Goal: Task Accomplishment & Management: Use online tool/utility

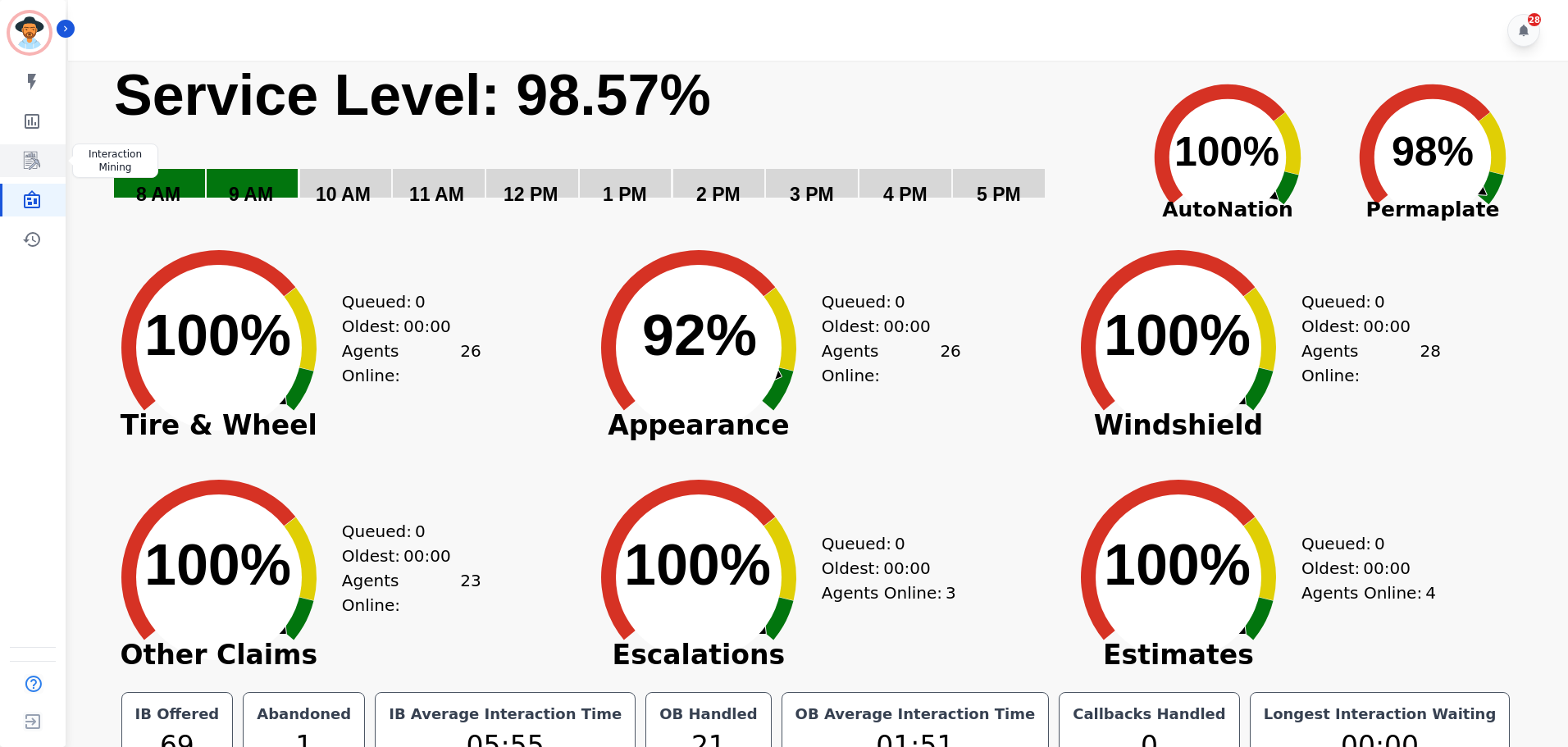
click at [41, 164] on icon "Sidebar" at bounding box center [32, 161] width 20 height 20
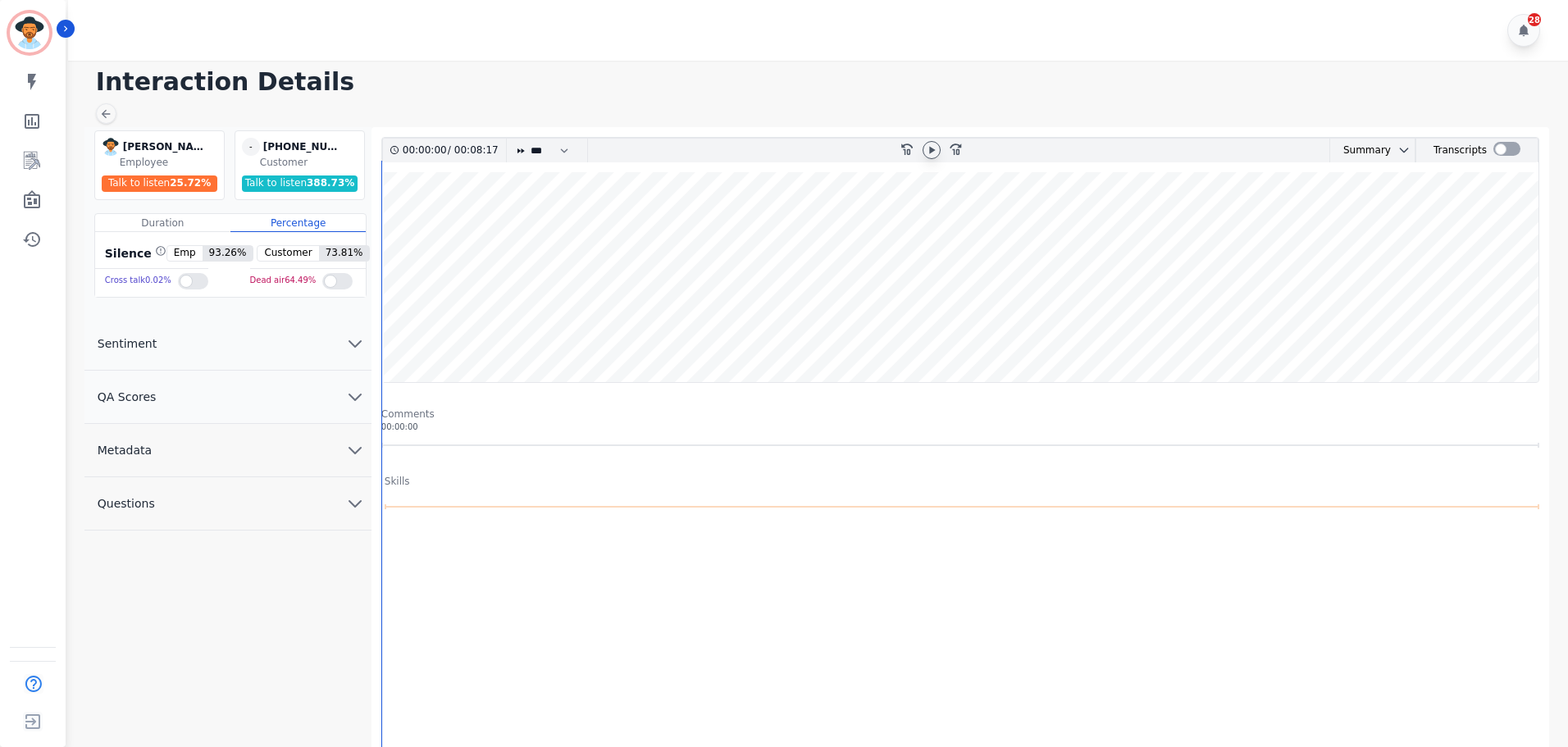
click at [929, 155] on icon at bounding box center [931, 150] width 13 height 13
click at [1508, 141] on div at bounding box center [1506, 149] width 27 height 23
click at [1507, 145] on div at bounding box center [1506, 148] width 27 height 14
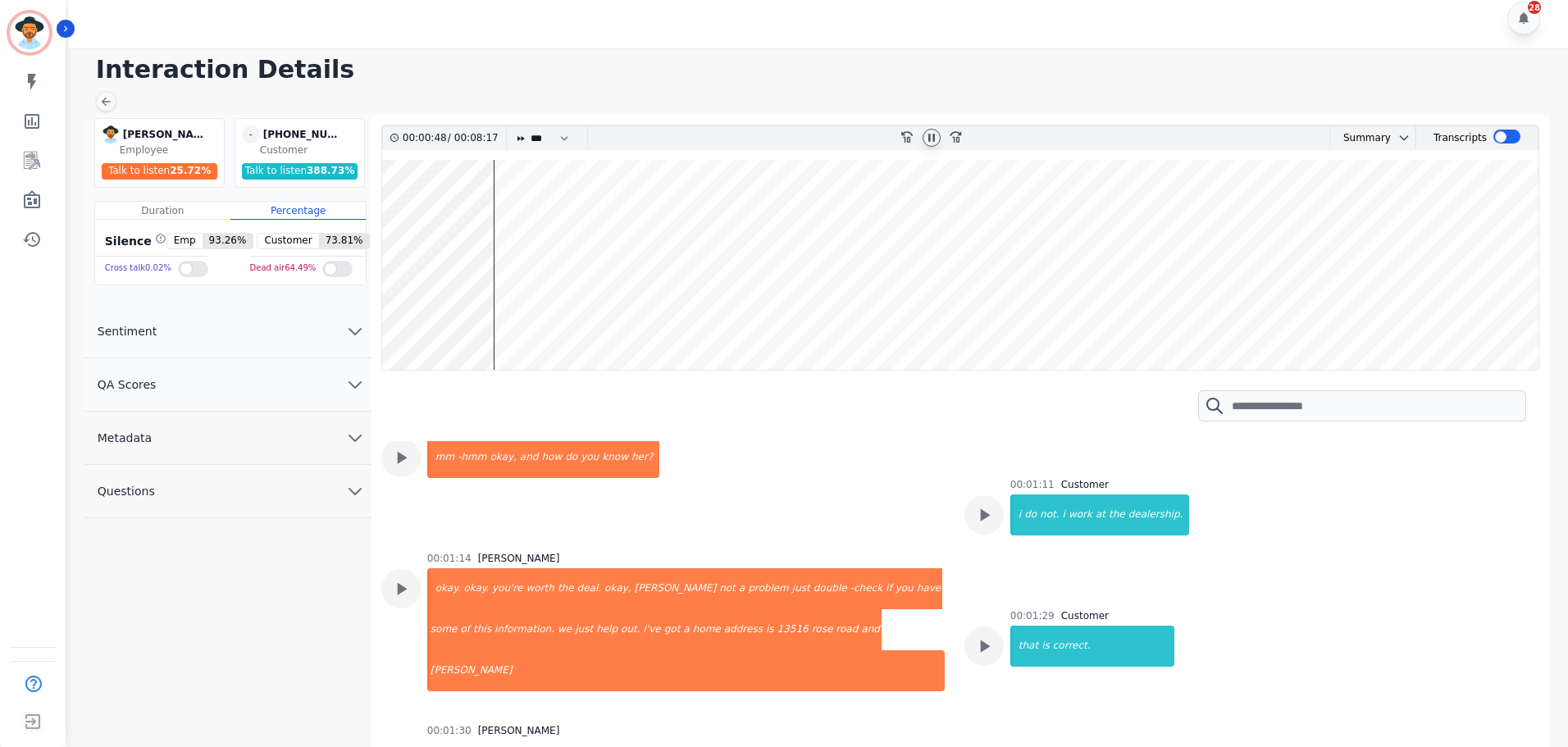
scroll to position [1065, 0]
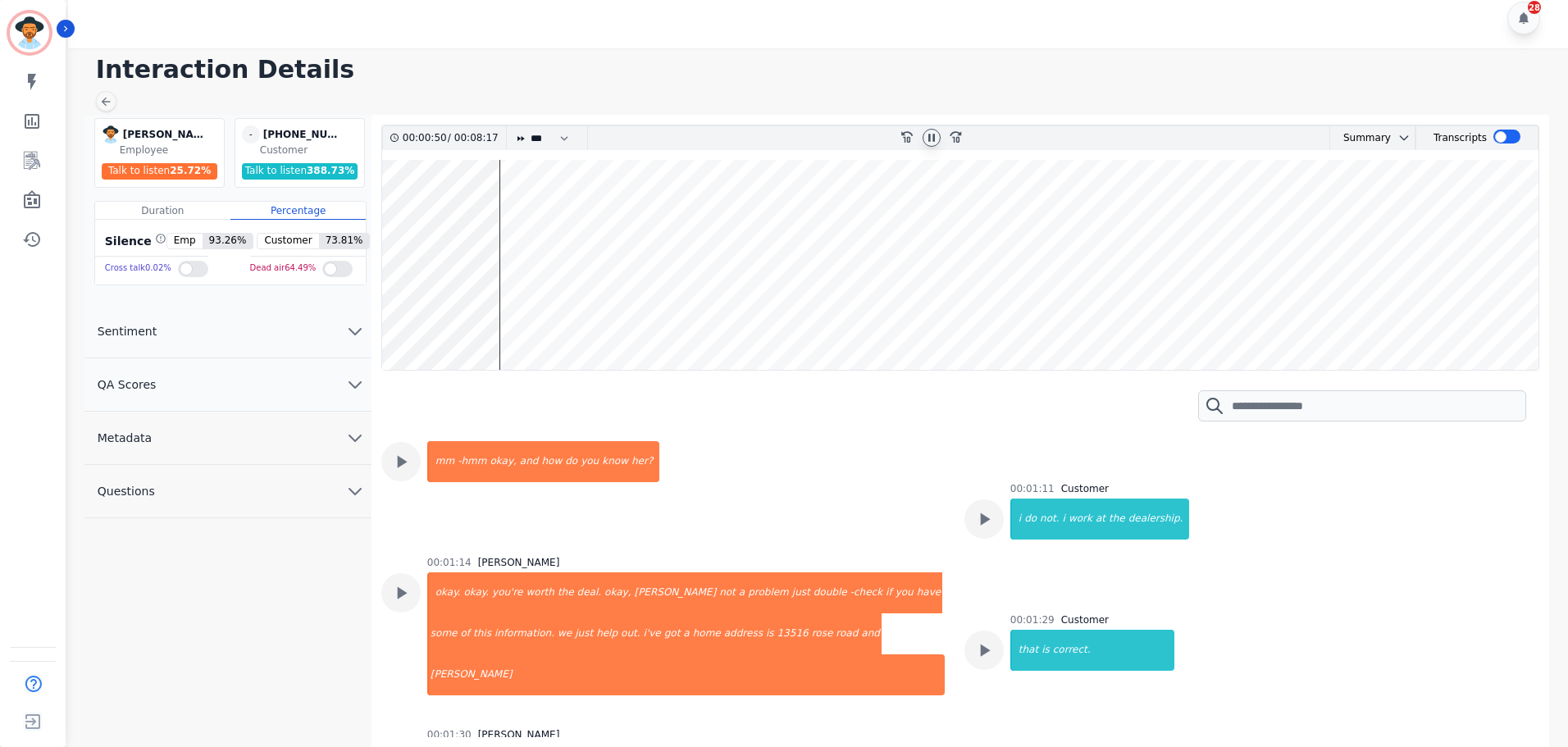
click at [930, 135] on icon at bounding box center [931, 137] width 13 height 13
click at [930, 138] on icon at bounding box center [932, 137] width 6 height 7
click at [930, 138] on icon at bounding box center [931, 137] width 7 height 7
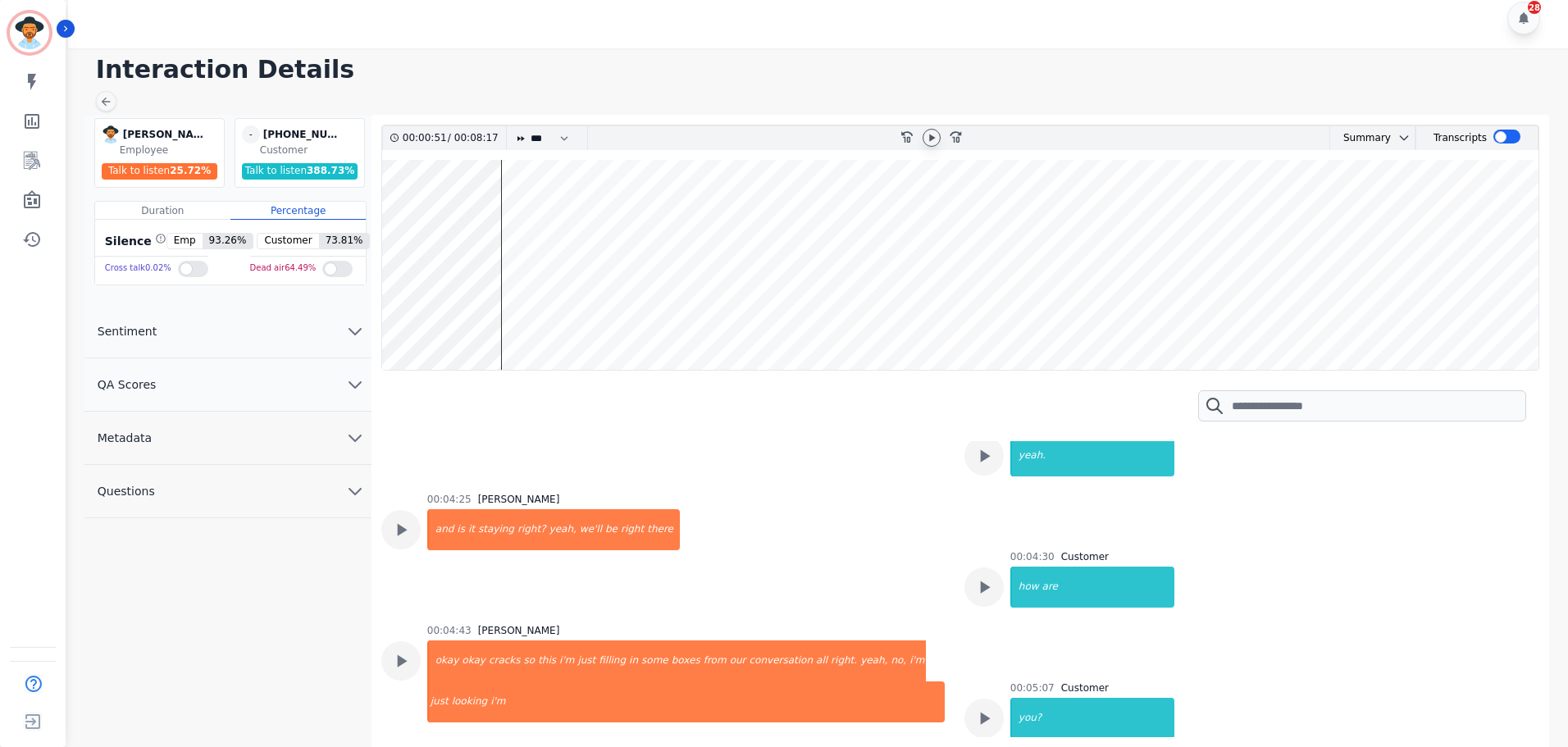
scroll to position [2787, 0]
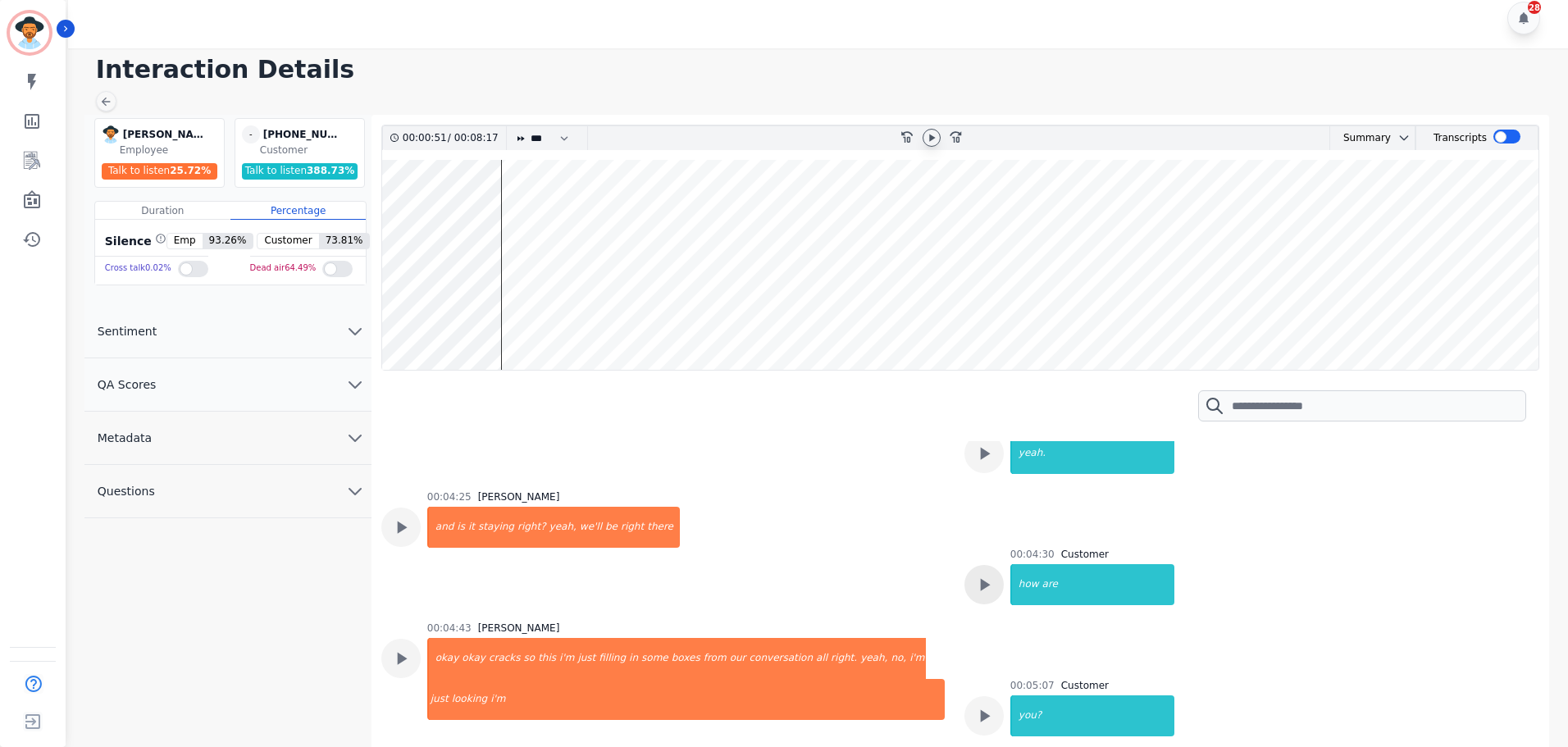
click at [973, 574] on icon at bounding box center [983, 585] width 21 height 21
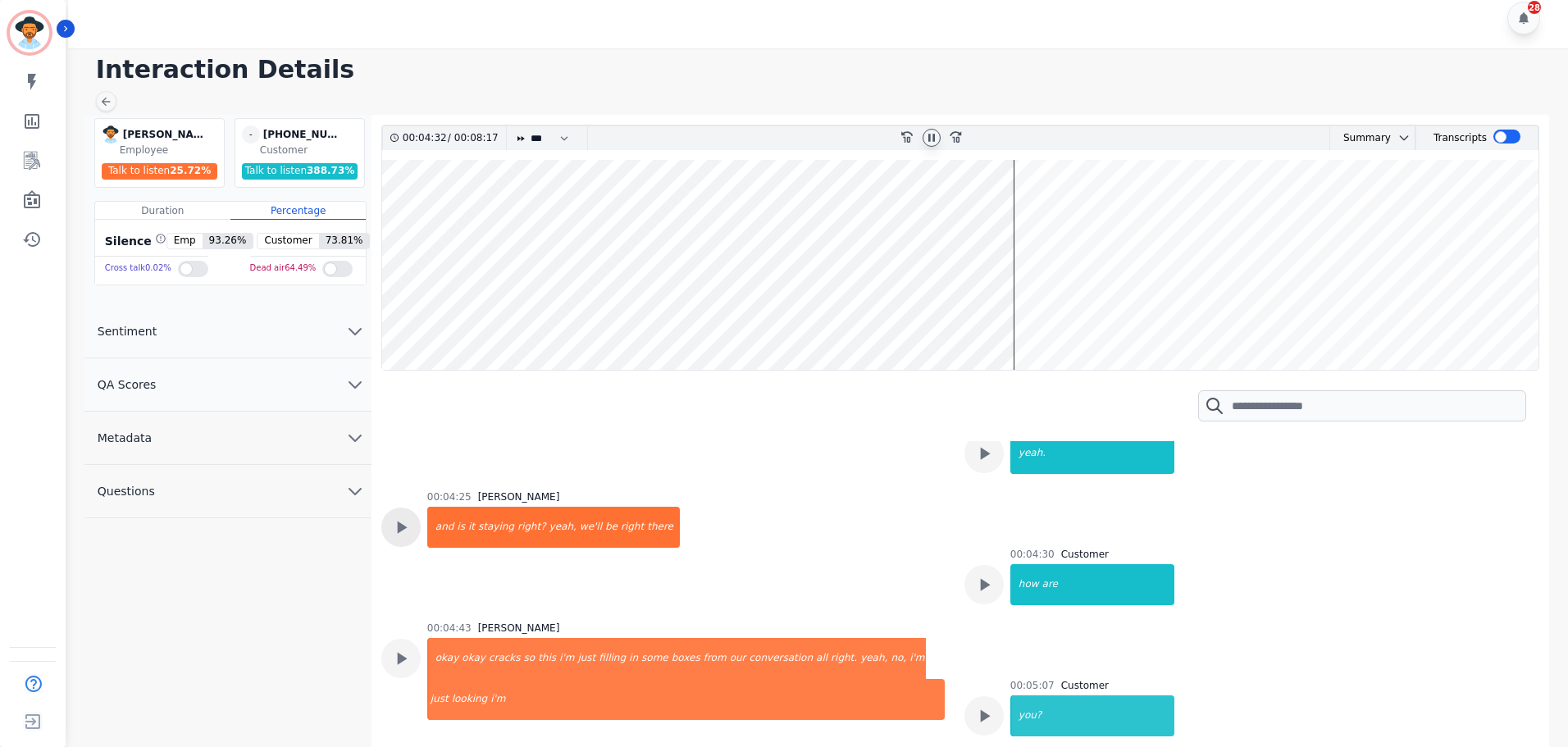
click at [393, 516] on icon at bounding box center [401, 527] width 21 height 21
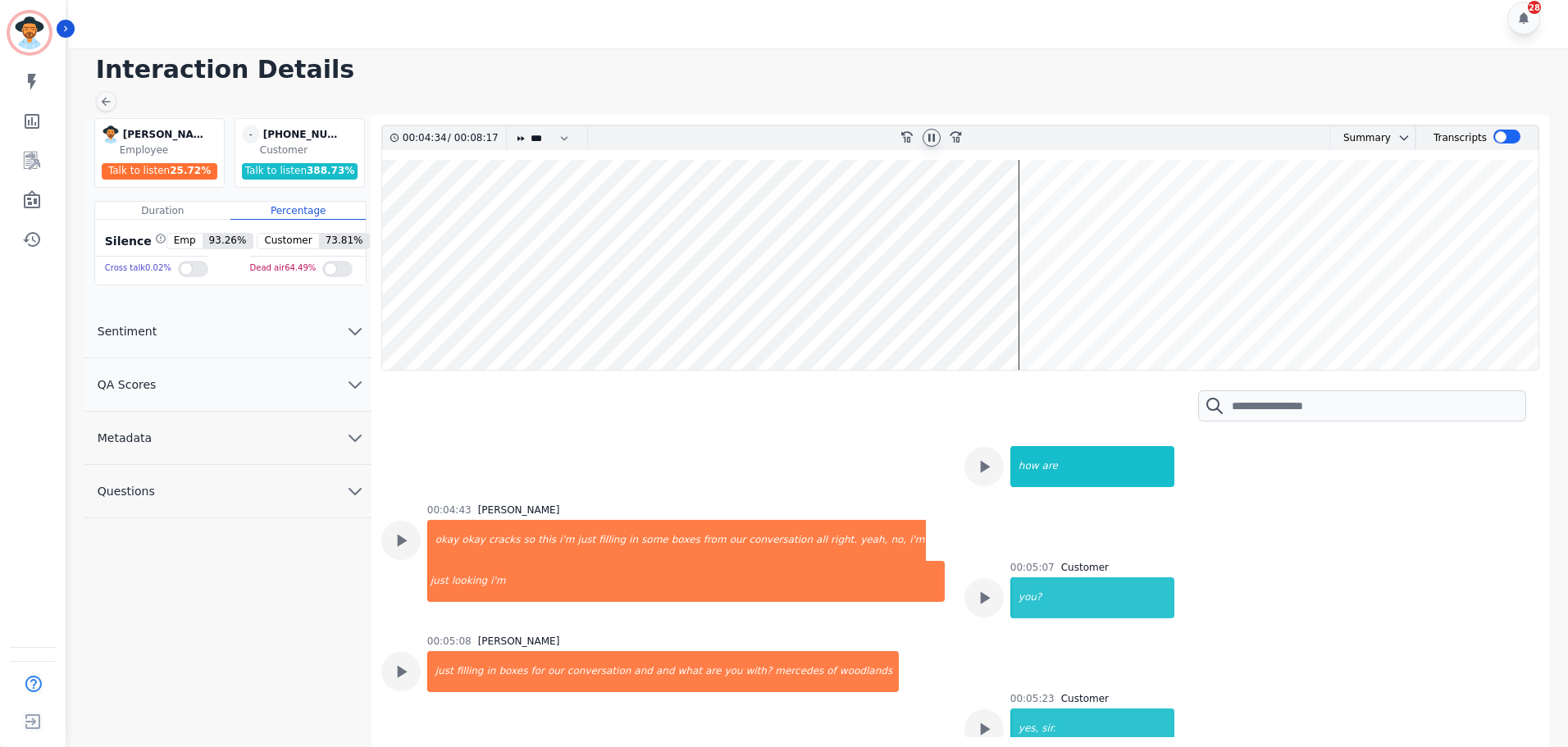
scroll to position [2869, 0]
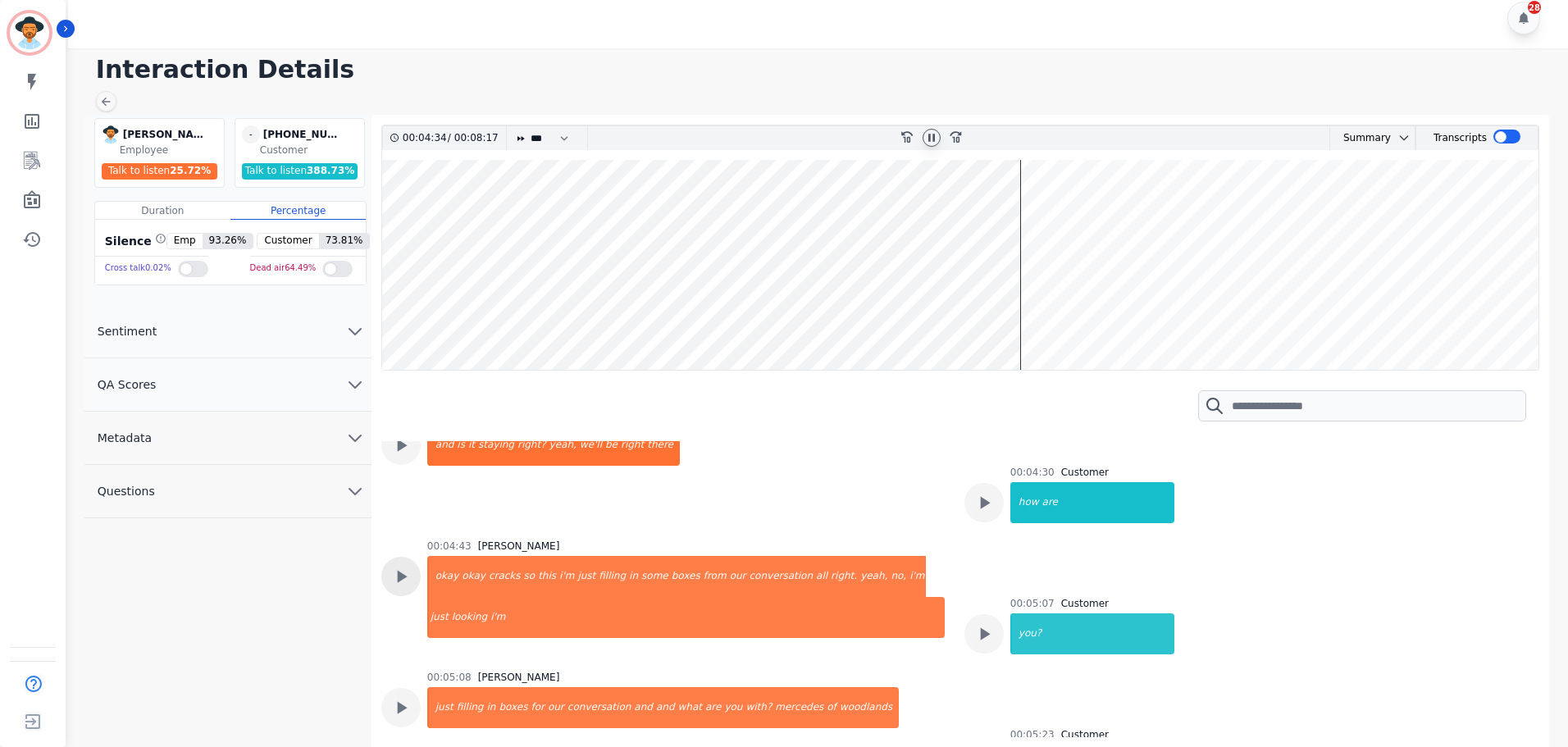
click at [411, 566] on icon at bounding box center [401, 576] width 21 height 21
click at [522, 556] on div "so" at bounding box center [530, 576] width 15 height 41
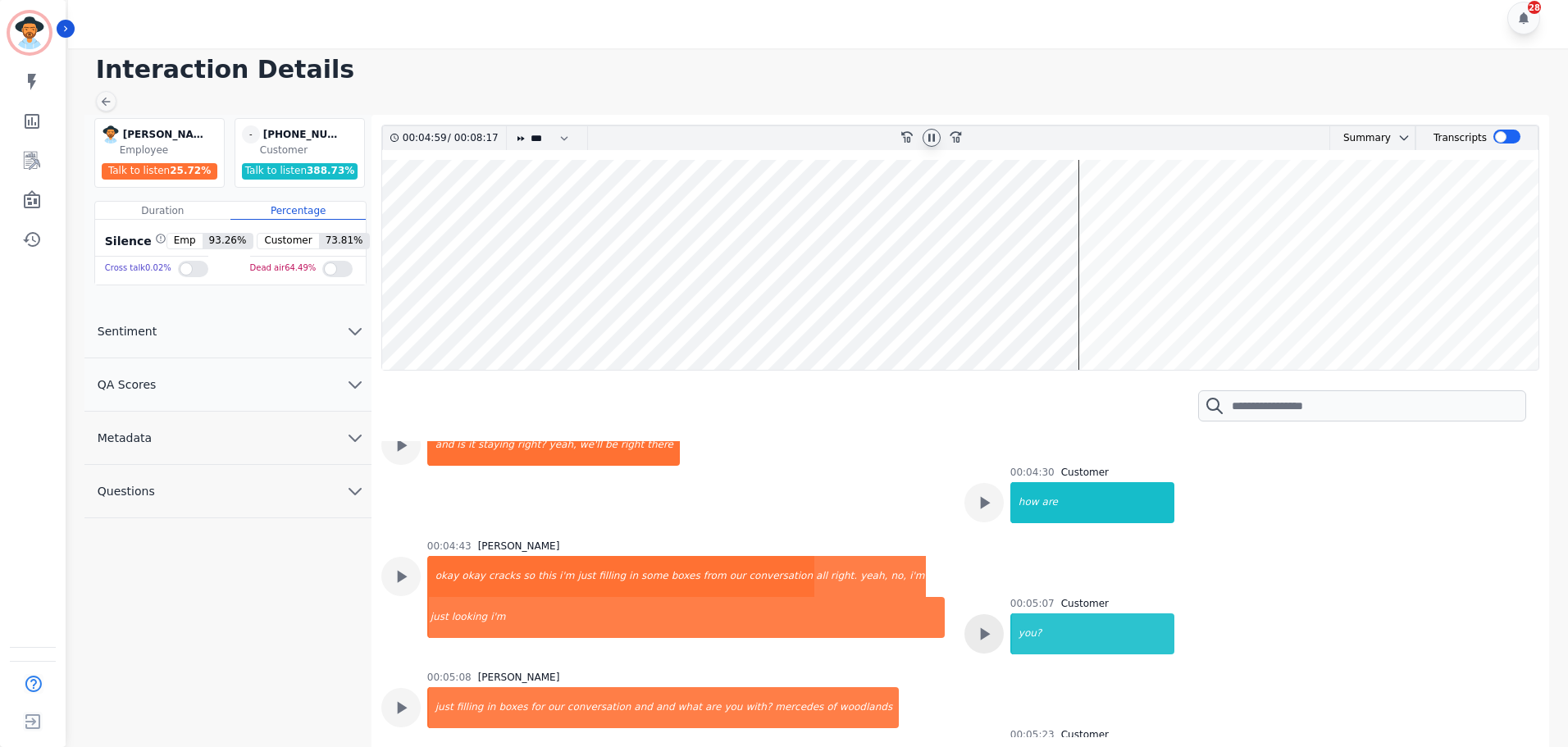
click at [989, 623] on icon at bounding box center [983, 633] width 21 height 21
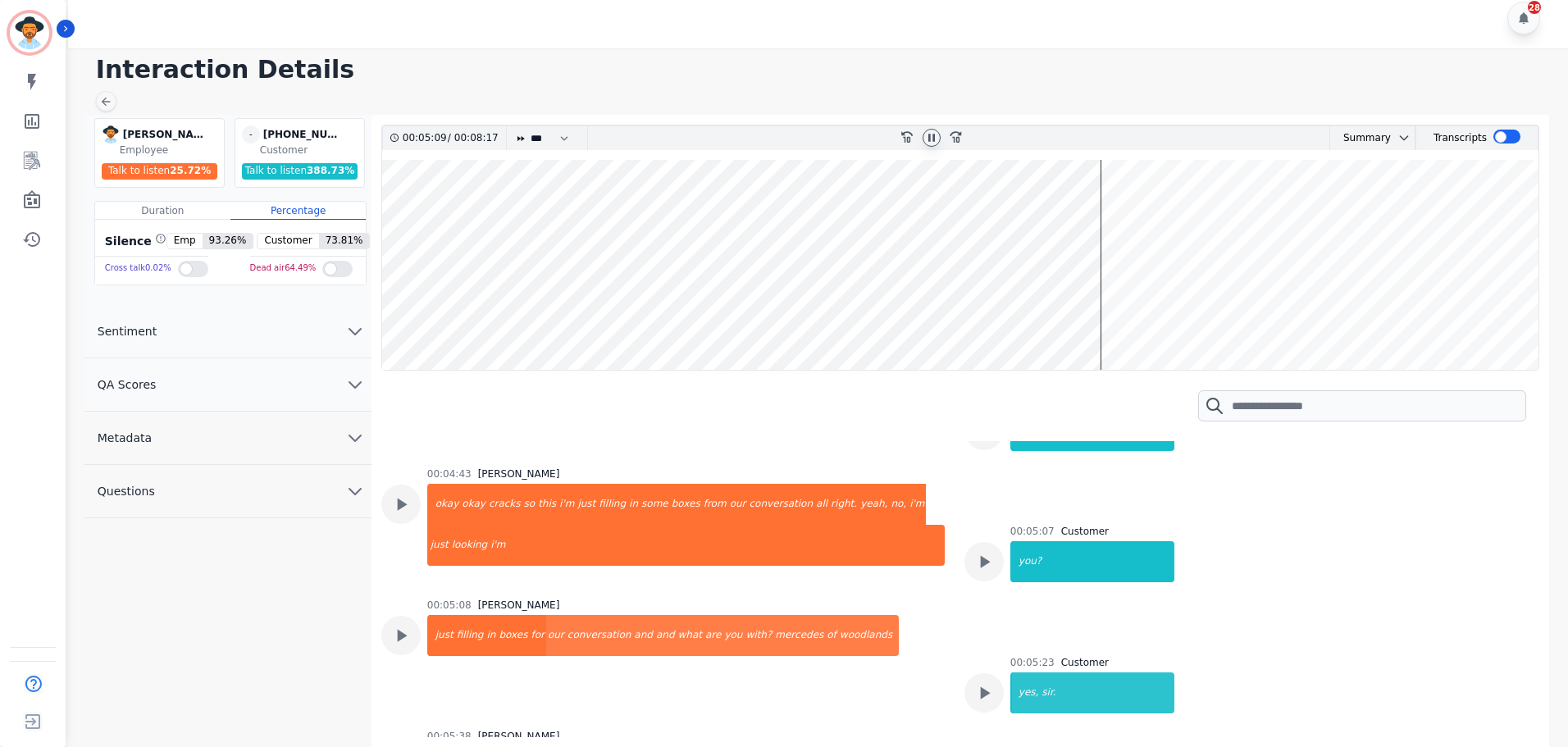
scroll to position [3033, 0]
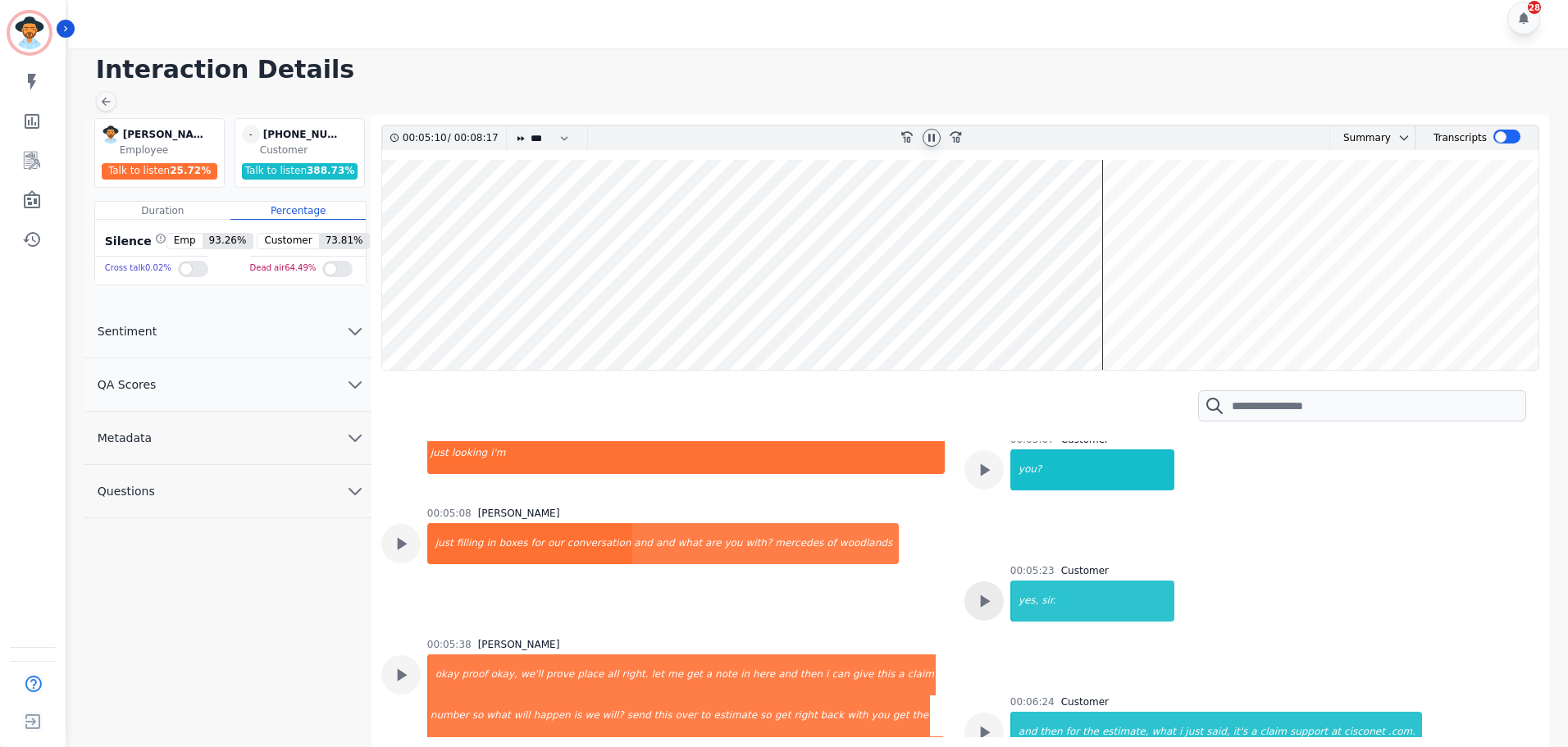
click at [980, 595] on icon at bounding box center [984, 600] width 10 height 12
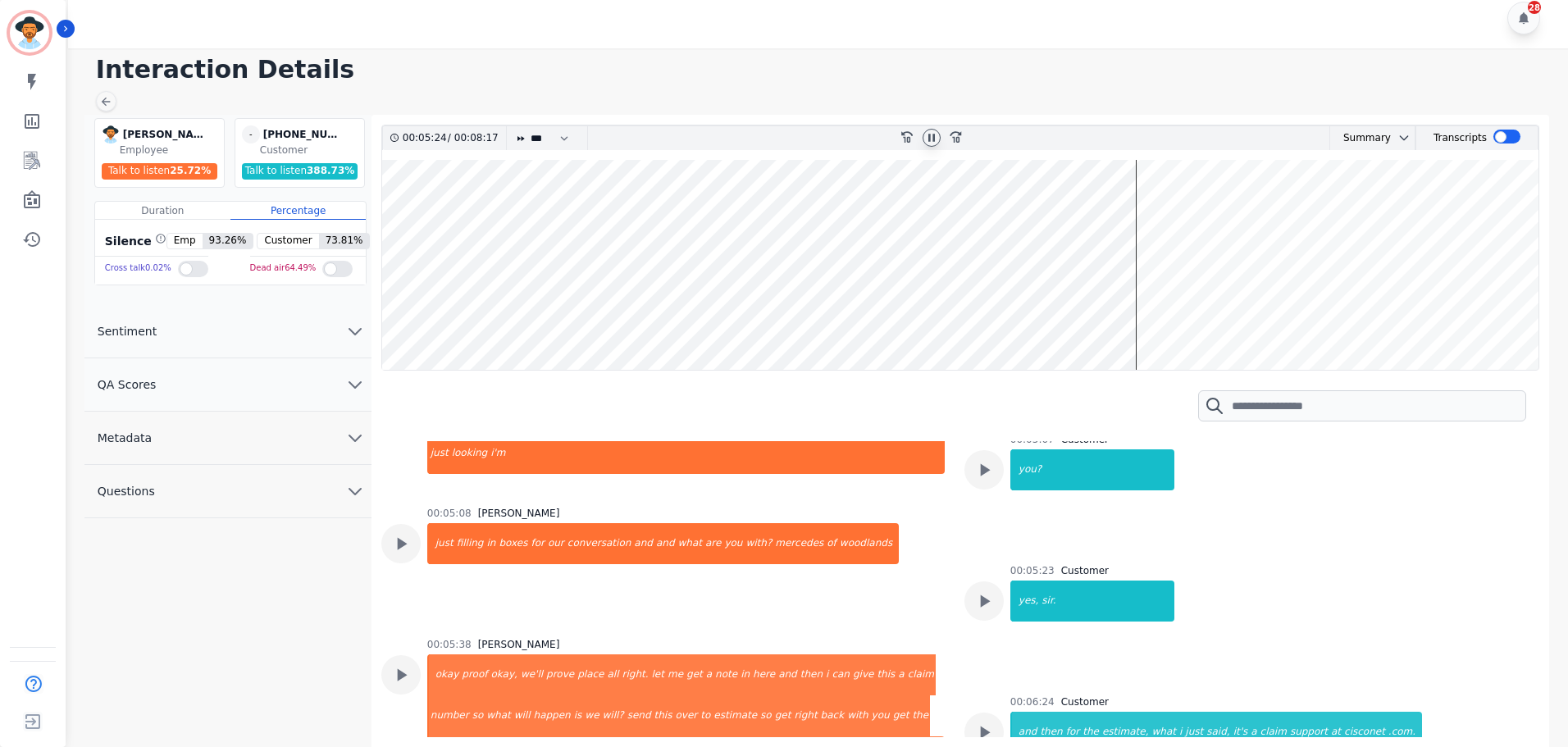
scroll to position [3115, 0]
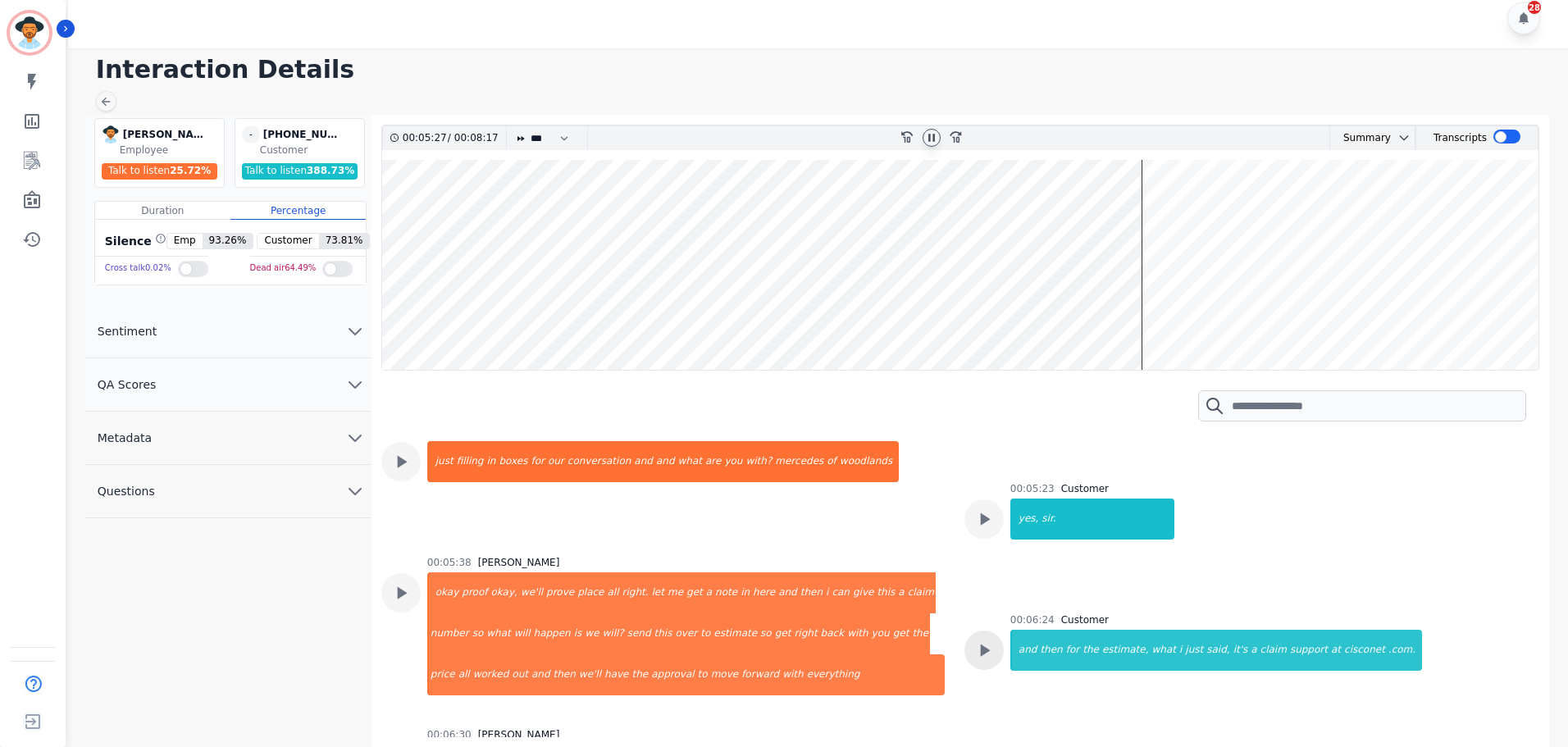
click at [984, 640] on icon at bounding box center [983, 650] width 21 height 21
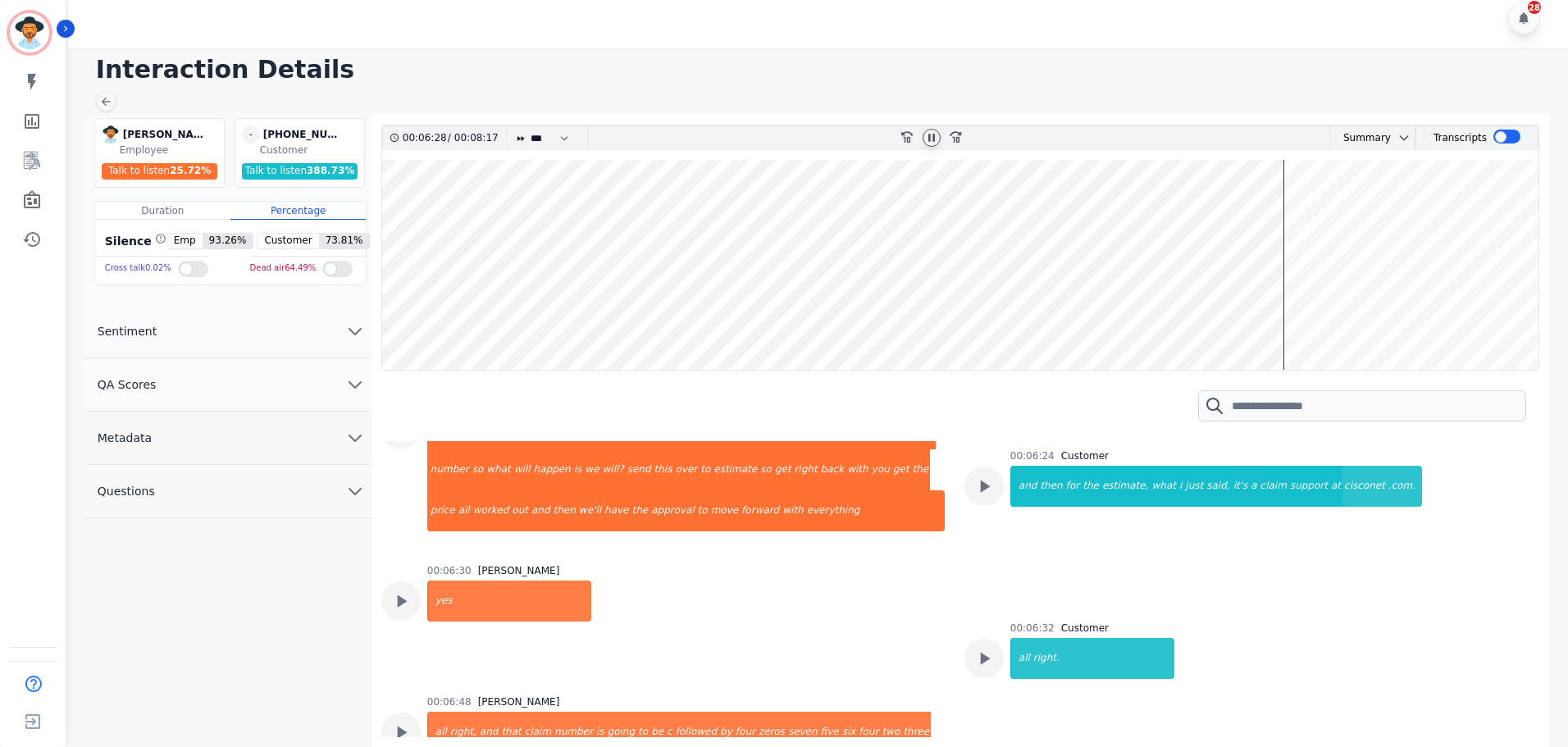
scroll to position [3197, 0]
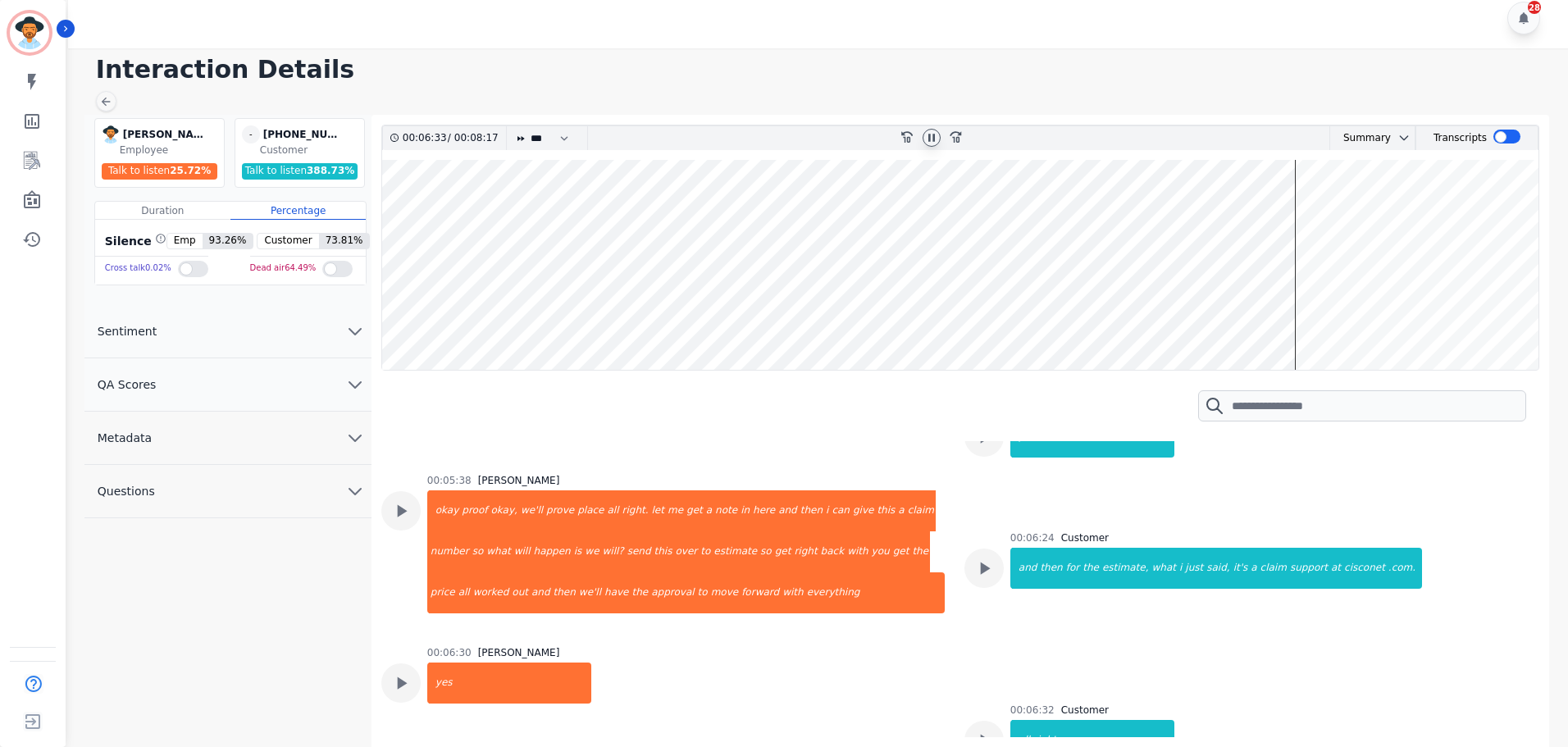
click at [935, 131] on div at bounding box center [931, 137] width 18 height 18
click at [930, 135] on icon at bounding box center [932, 137] width 6 height 7
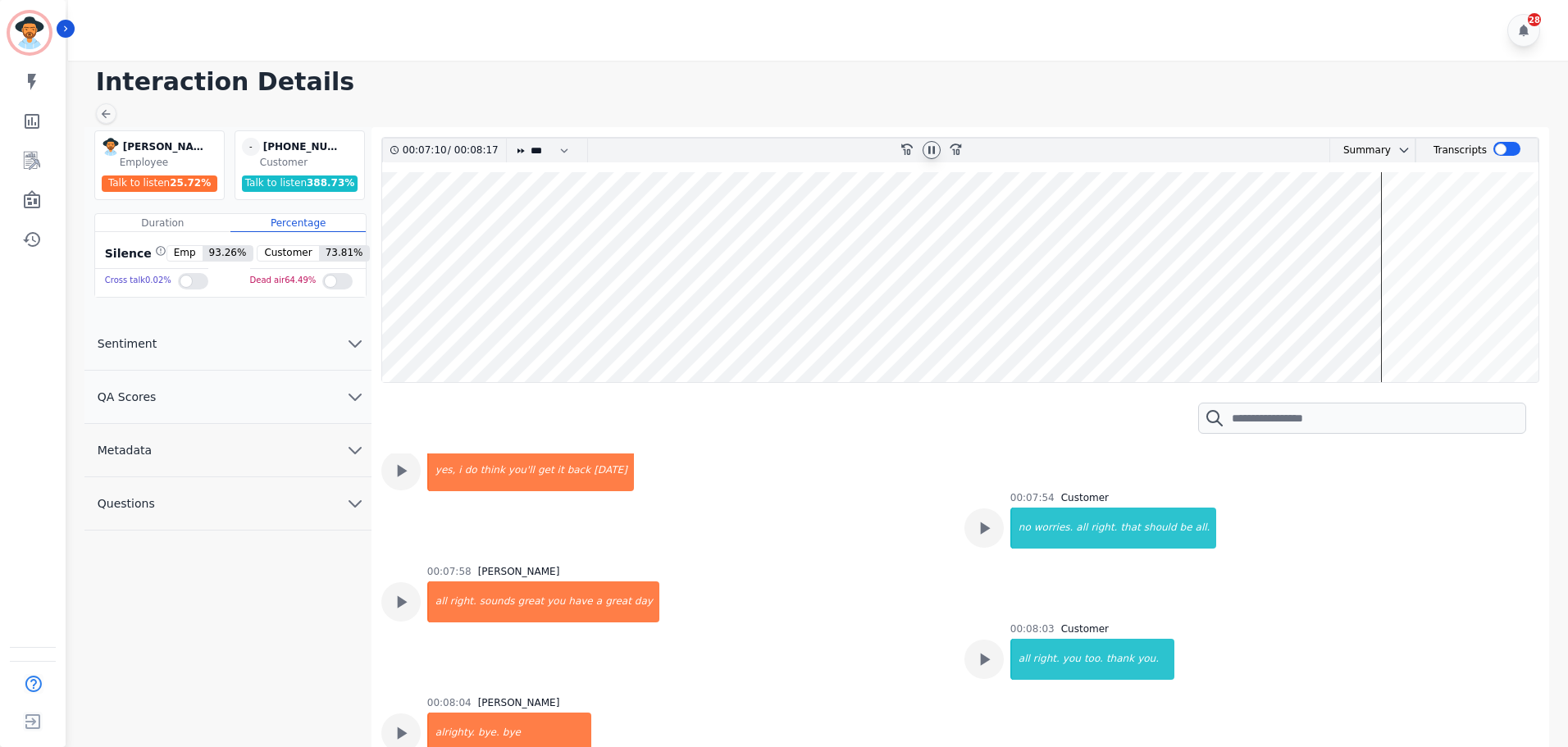
scroll to position [3980, 0]
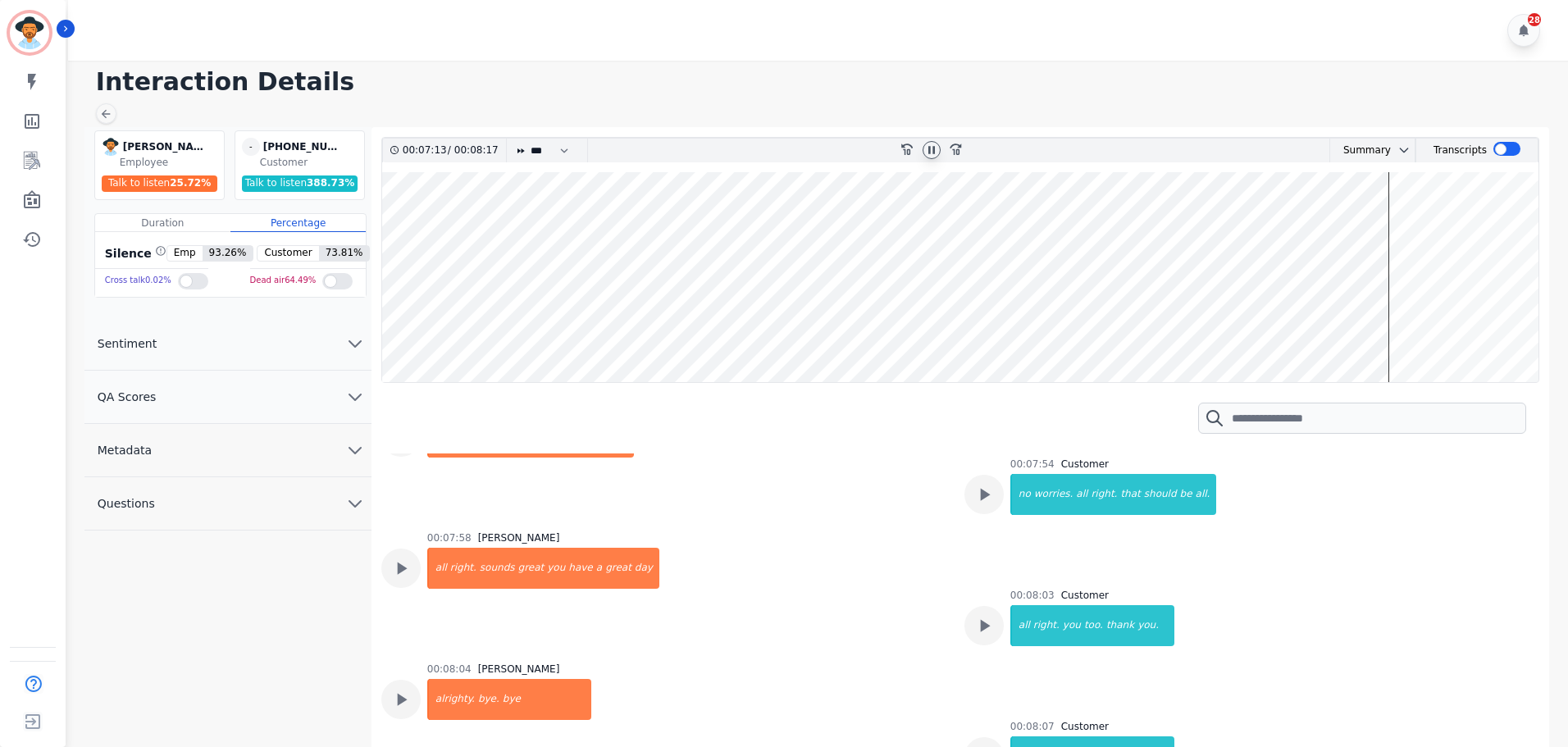
click at [928, 151] on icon at bounding box center [931, 149] width 7 height 7
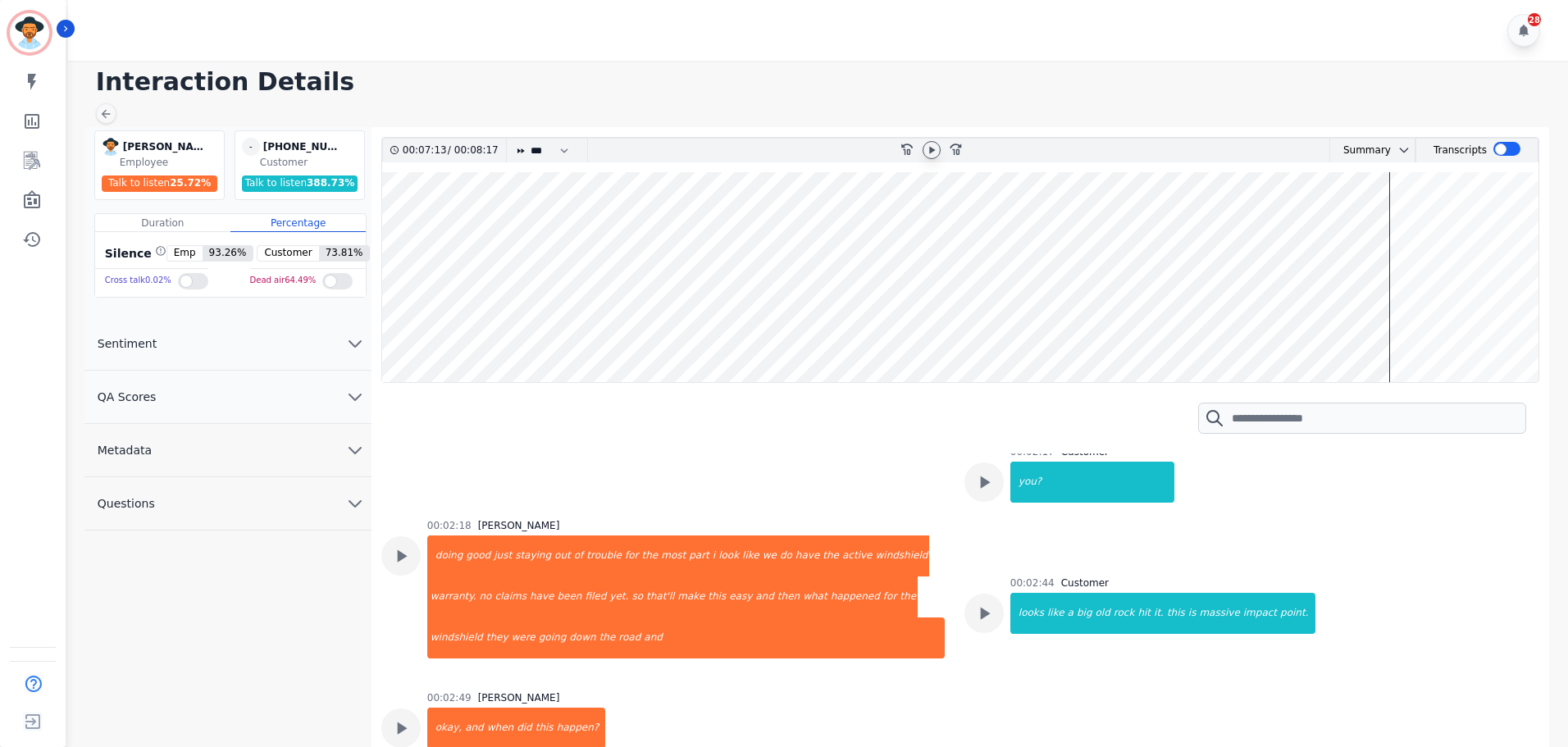
scroll to position [1849, 0]
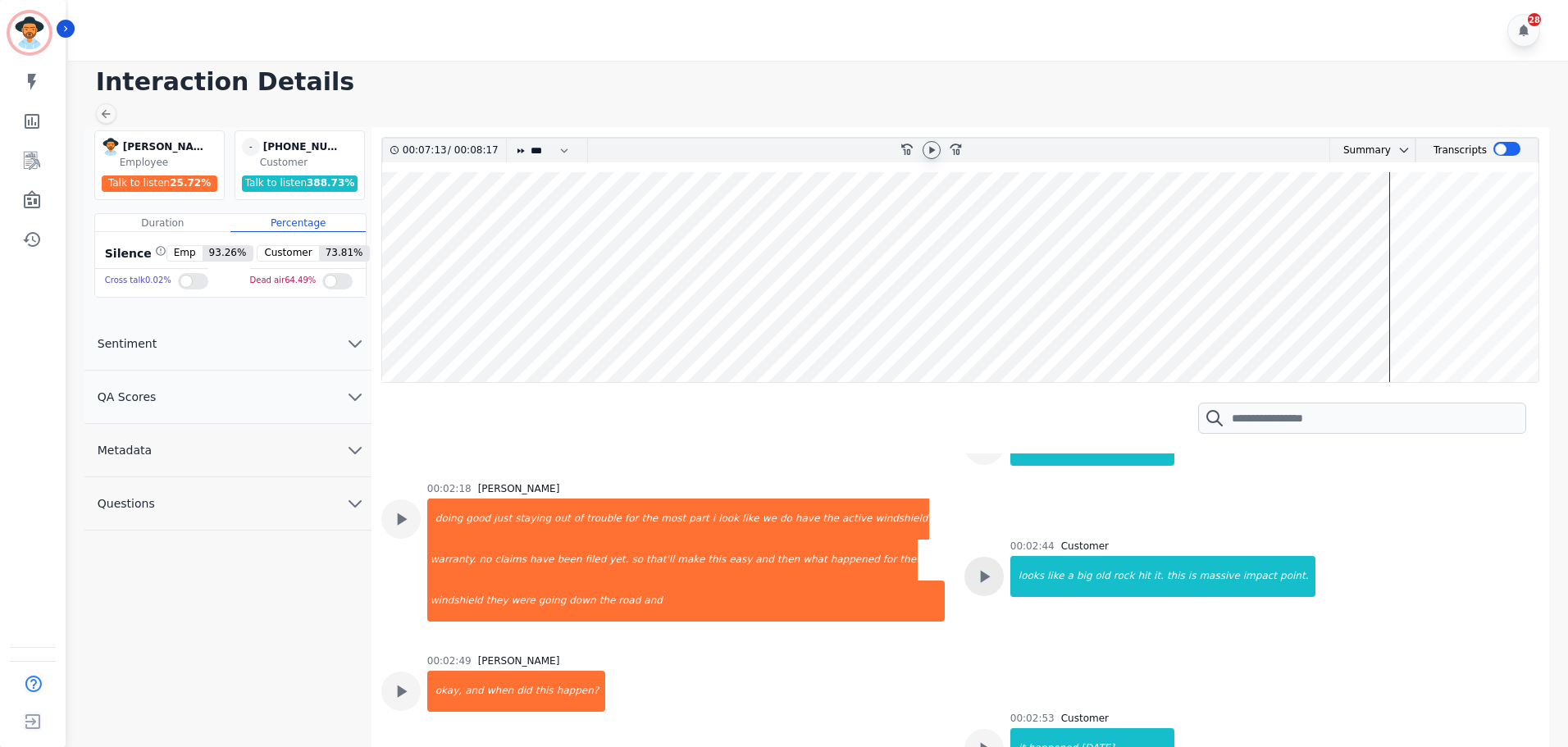
click at [983, 571] on icon at bounding box center [984, 576] width 10 height 12
click at [928, 151] on icon at bounding box center [931, 149] width 7 height 7
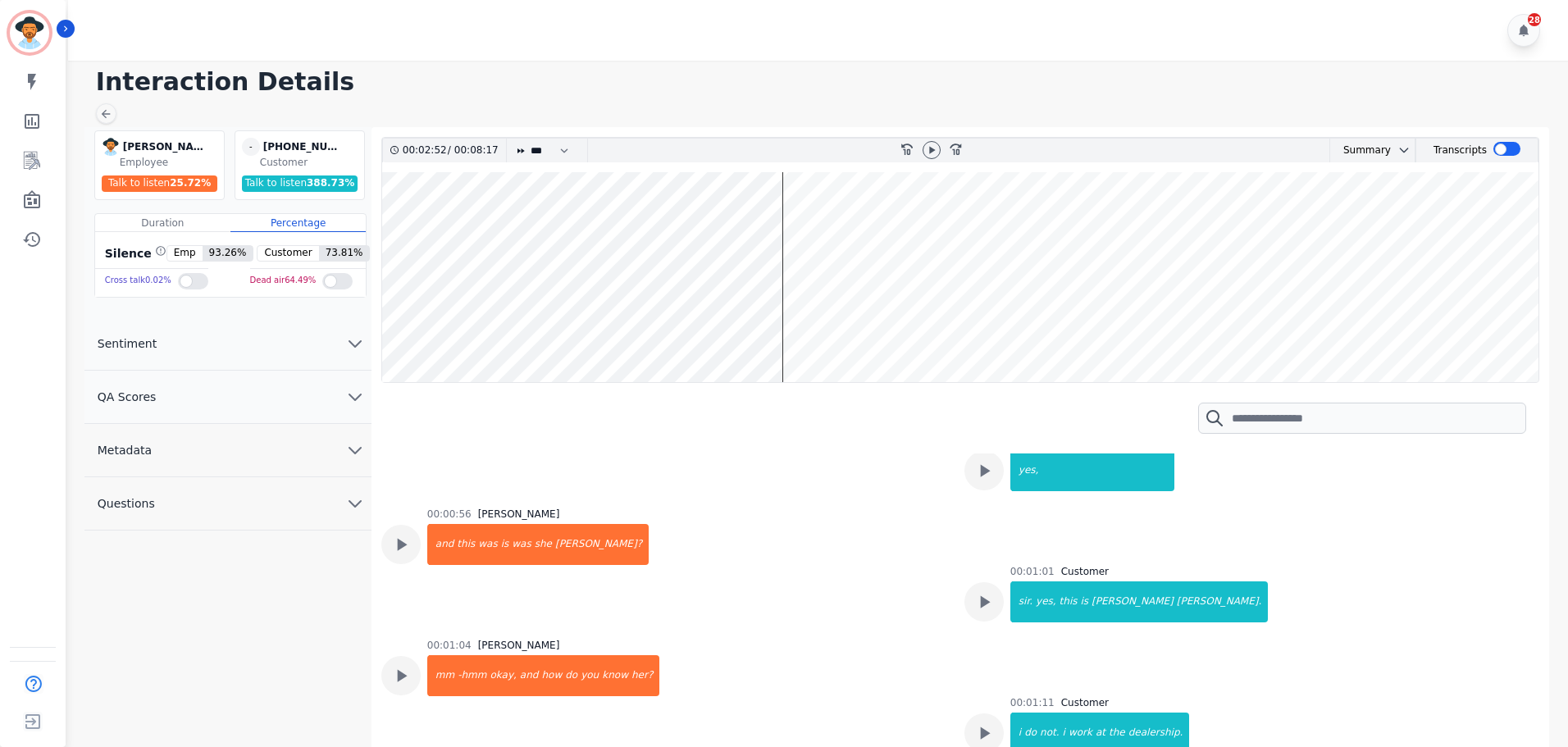
scroll to position [902, 0]
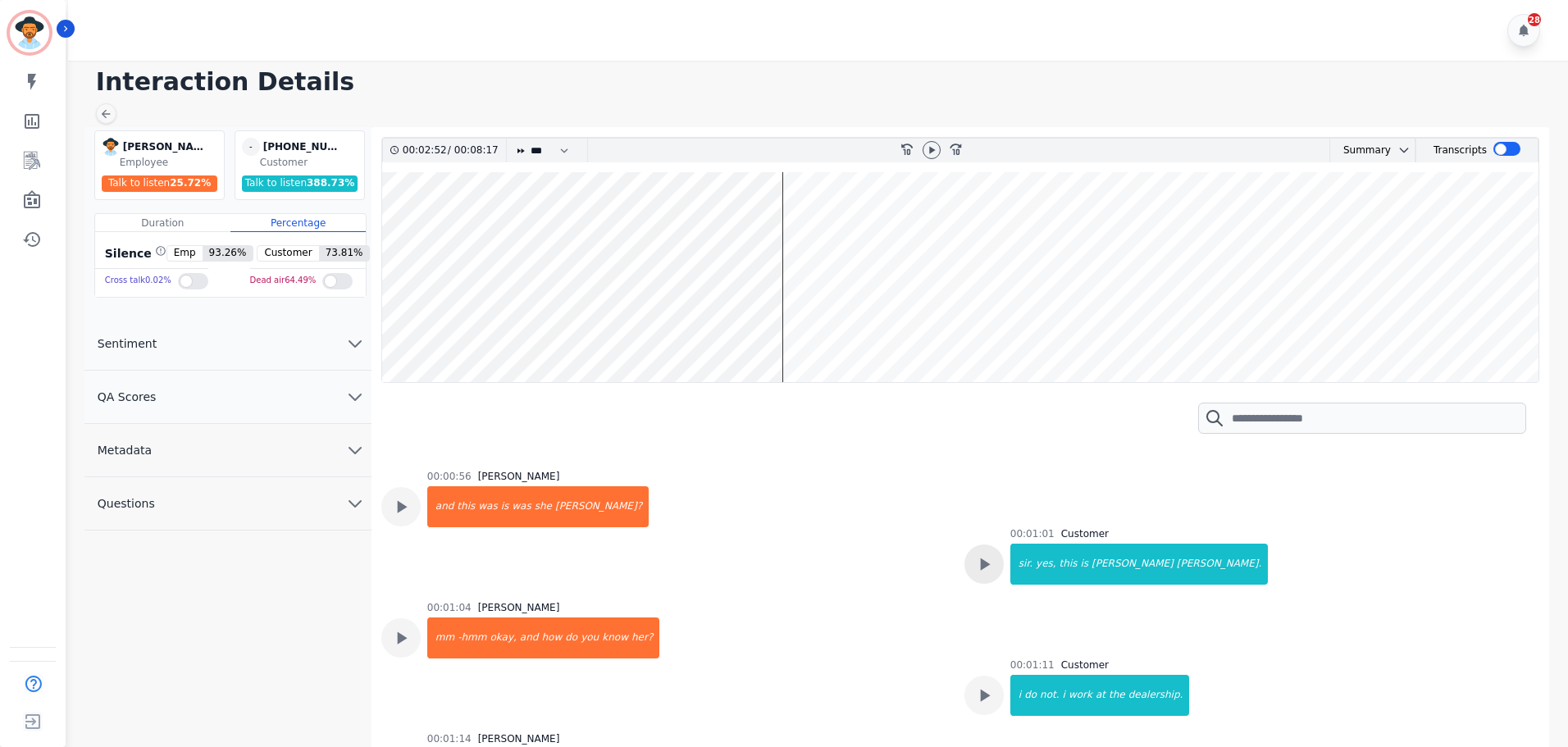
click at [980, 561] on icon at bounding box center [984, 564] width 10 height 12
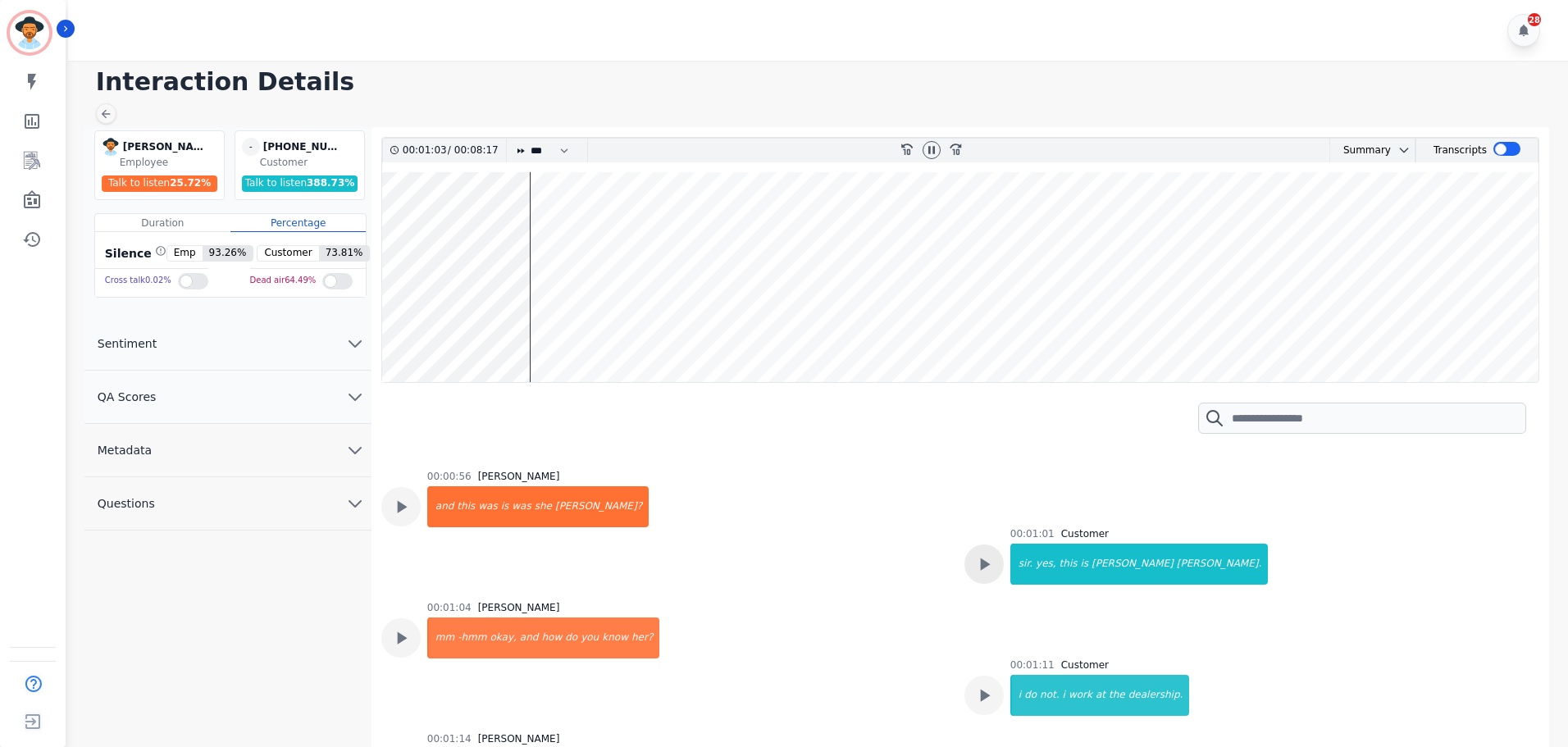
click at [982, 561] on icon at bounding box center [984, 564] width 10 height 12
click at [937, 152] on icon at bounding box center [931, 150] width 13 height 13
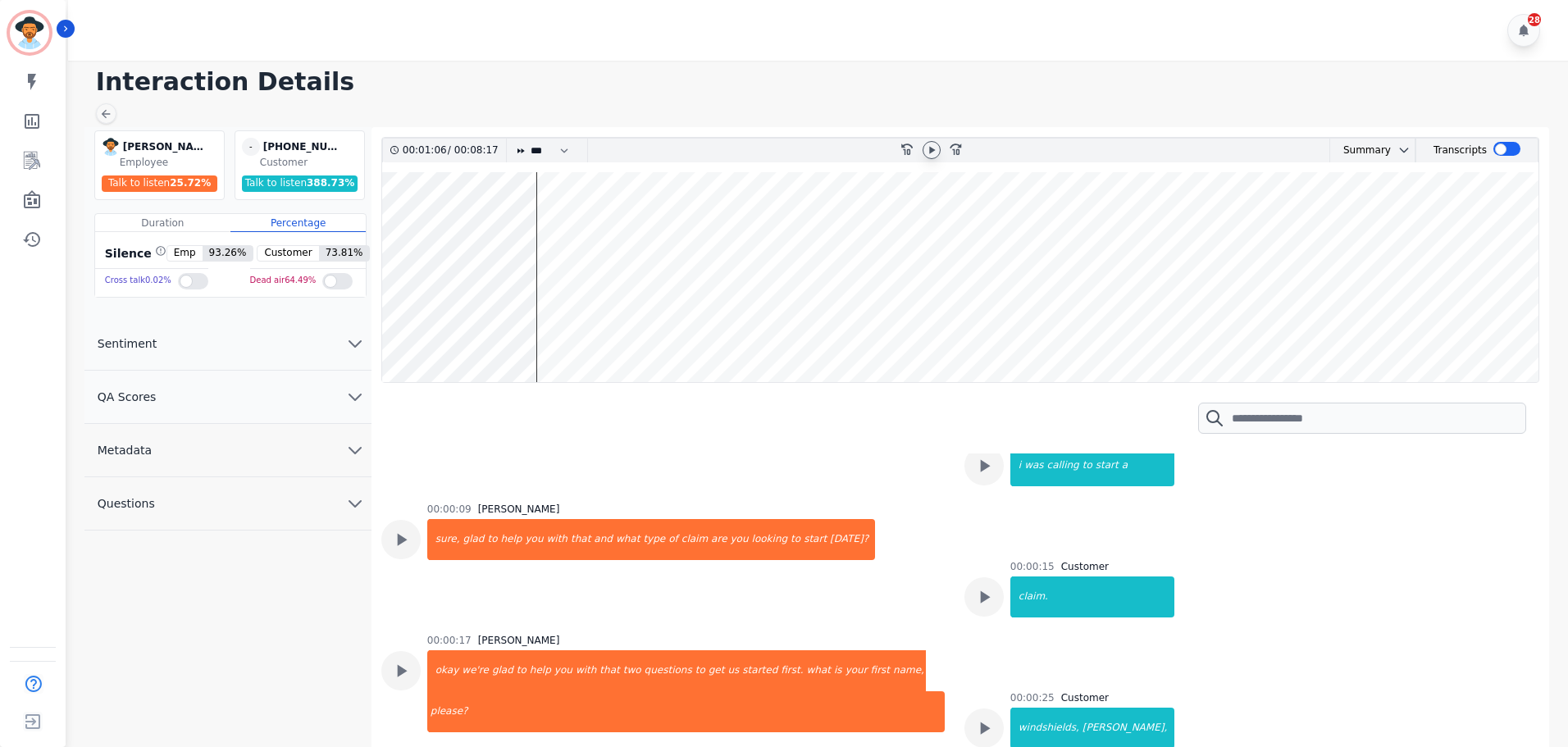
scroll to position [164, 0]
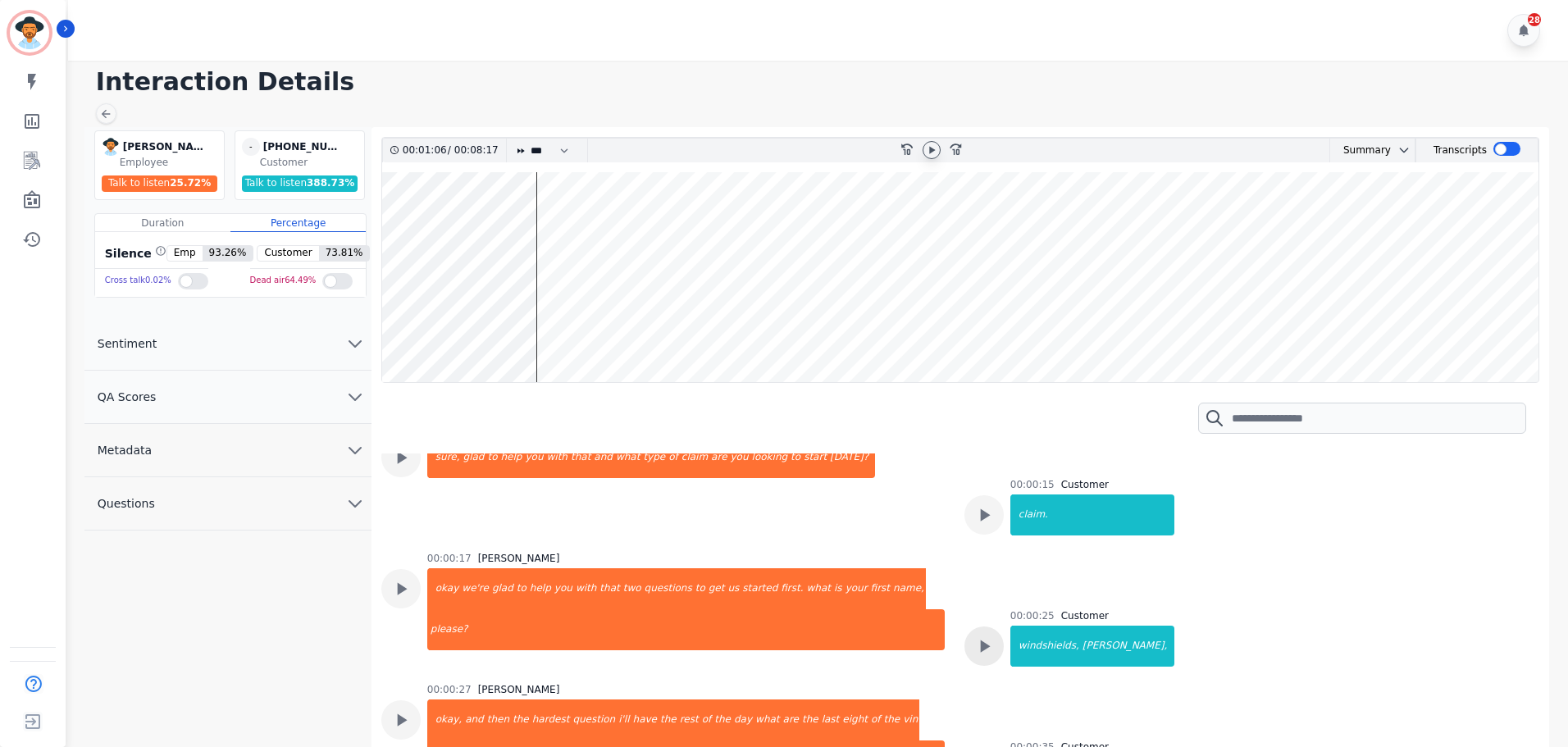
click at [978, 655] on icon at bounding box center [983, 645] width 21 height 21
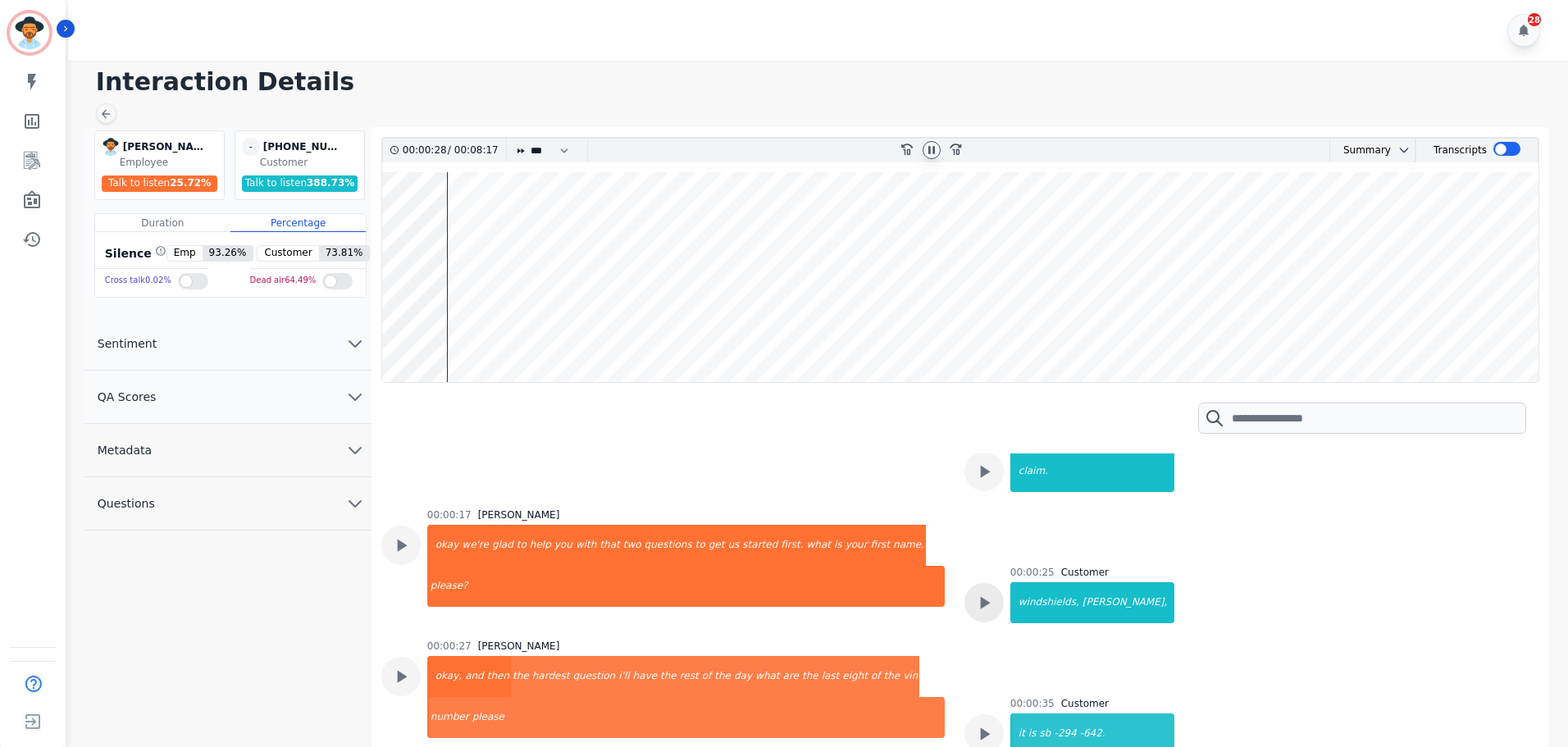
scroll to position [246, 0]
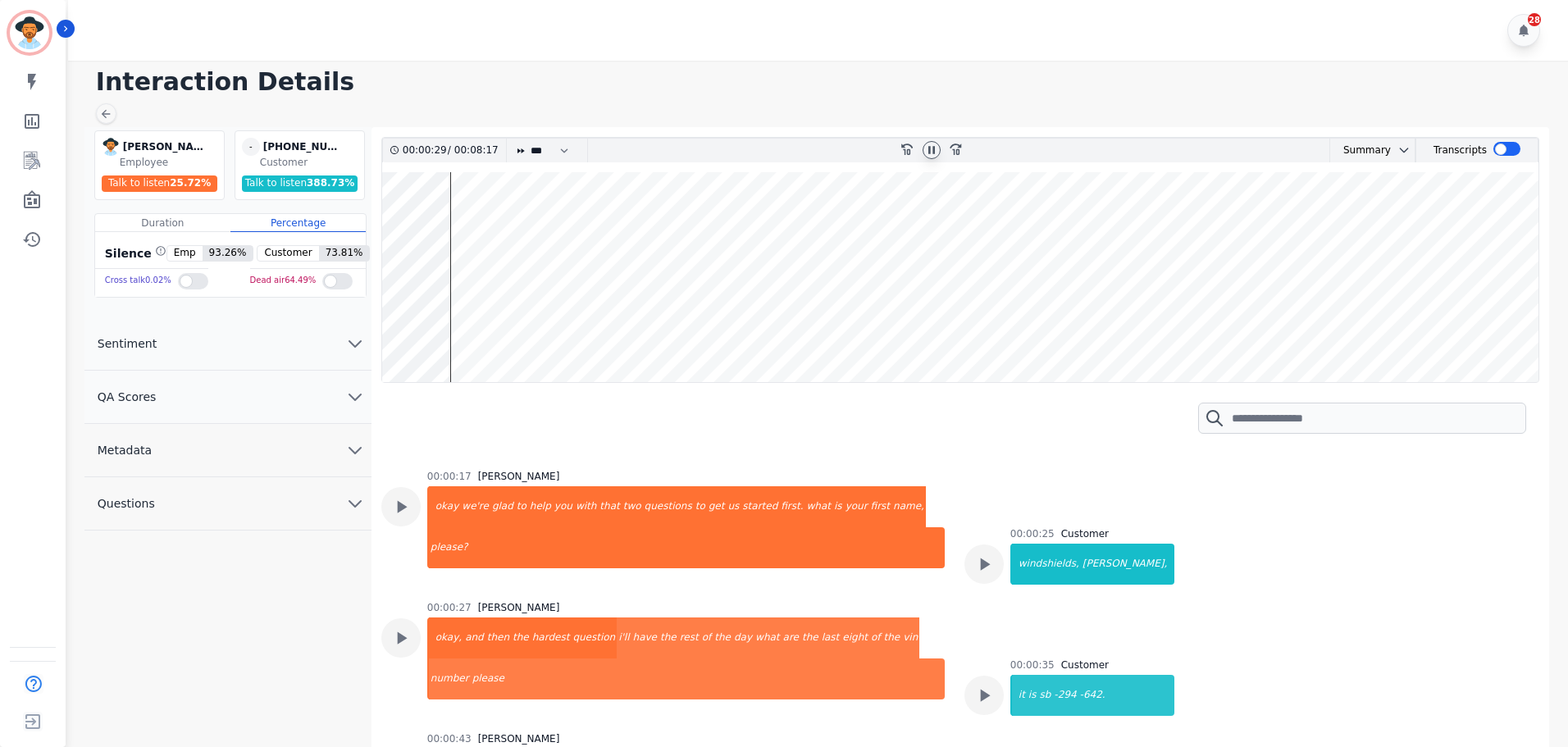
click at [928, 143] on div at bounding box center [931, 149] width 18 height 18
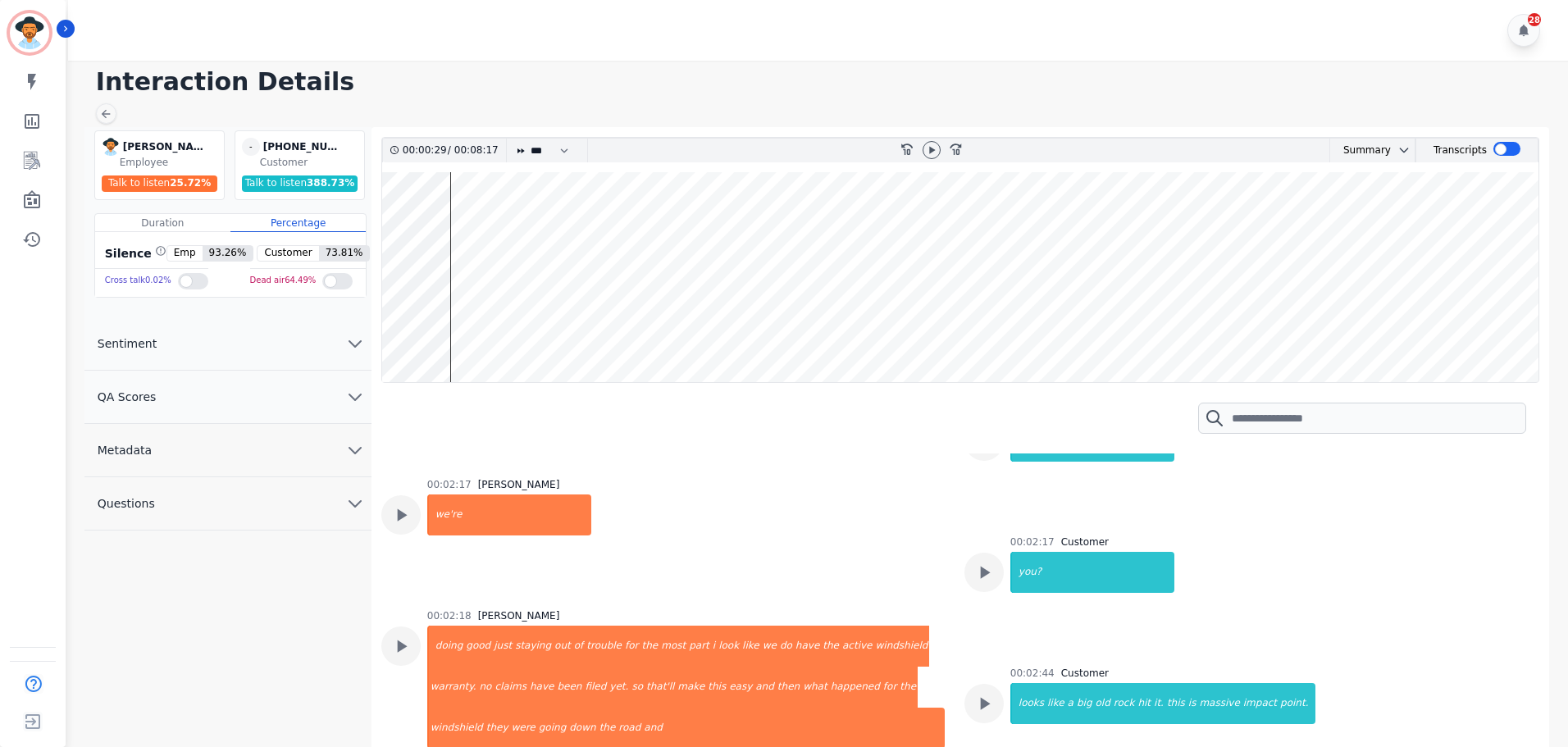
scroll to position [1803, 0]
